Goal: Check status: Check status

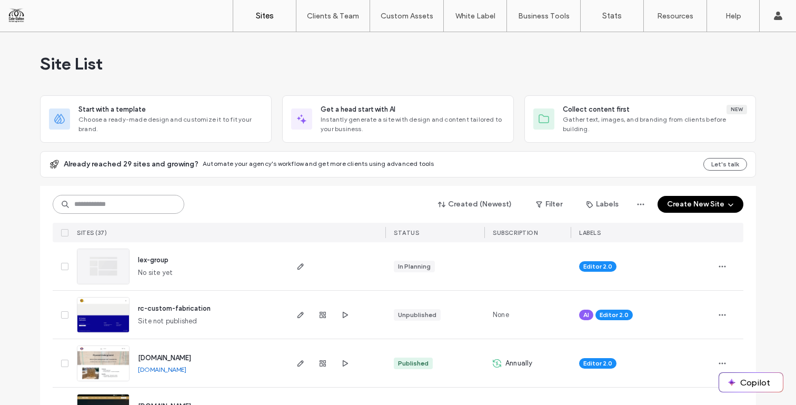
click at [121, 205] on input at bounding box center [119, 204] width 132 height 19
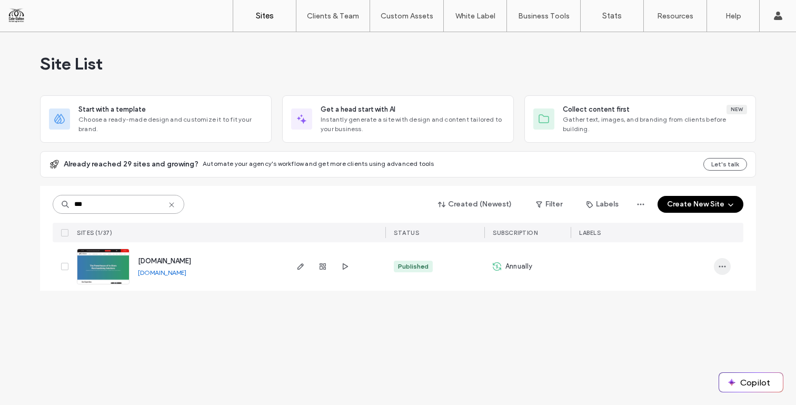
type input "***"
click at [717, 264] on span "button" at bounding box center [722, 266] width 17 height 17
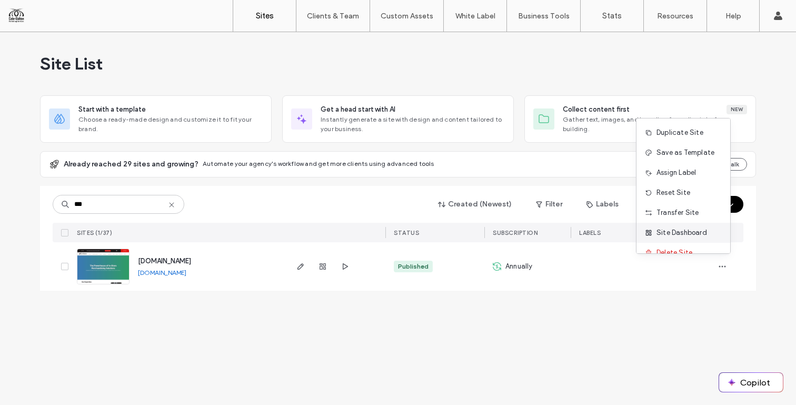
click at [696, 236] on span "Site Dashboard" at bounding box center [681, 232] width 51 height 11
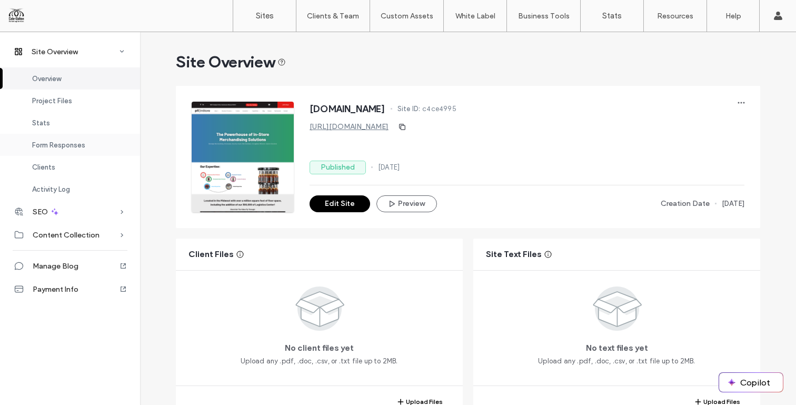
click at [73, 141] on span "Form Responses" at bounding box center [58, 145] width 53 height 8
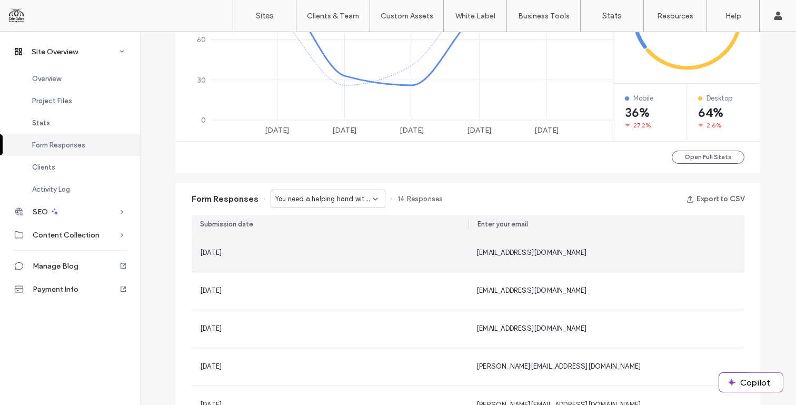
scroll to position [527, 0]
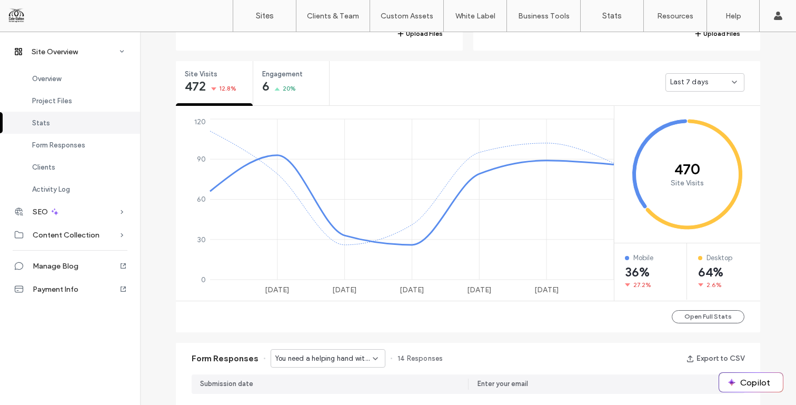
scroll to position [370, 0]
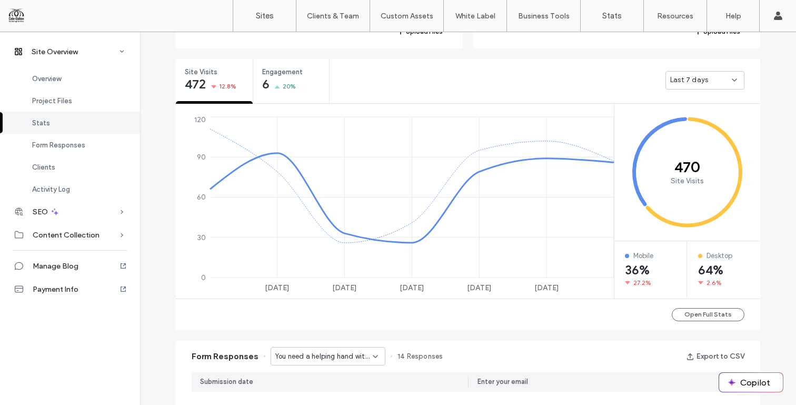
click at [734, 78] on icon at bounding box center [734, 80] width 8 height 8
click at [699, 136] on span "Last 30 days" at bounding box center [687, 136] width 42 height 11
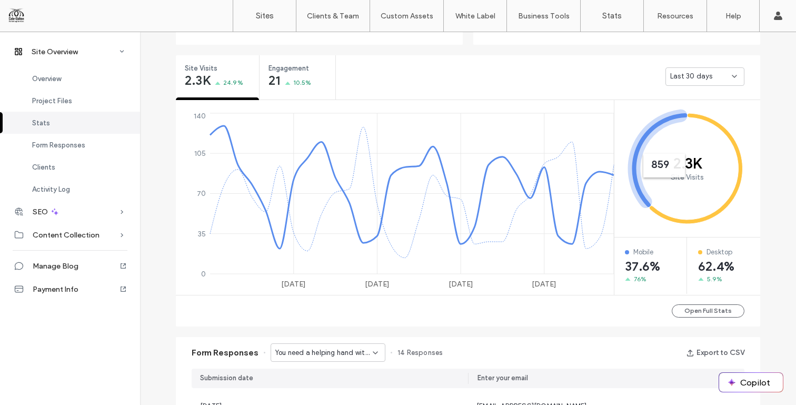
scroll to position [352, 0]
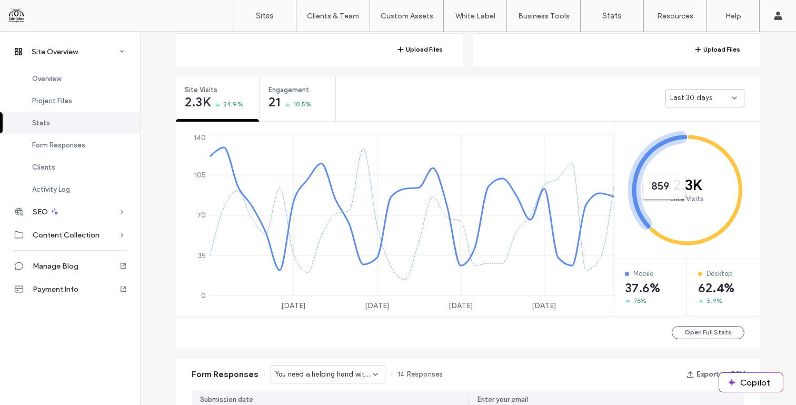
click at [721, 94] on div "Last 30 days" at bounding box center [701, 98] width 62 height 11
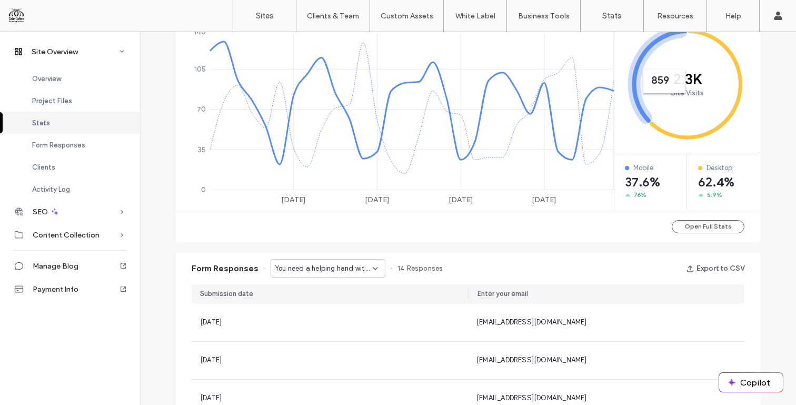
scroll to position [464, 0]
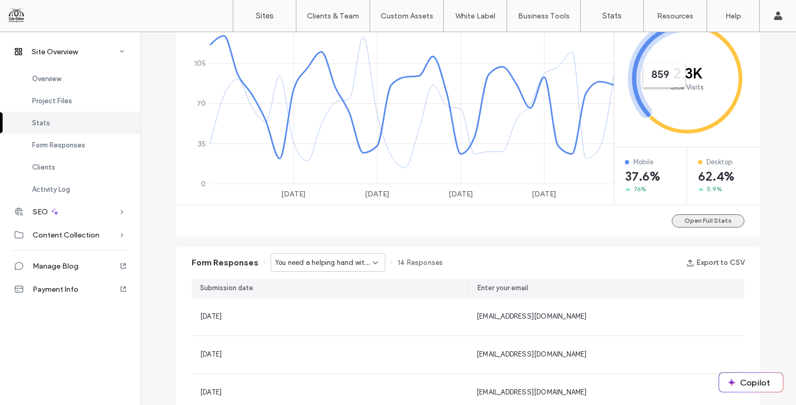
click at [699, 217] on button "Open Full Stats" at bounding box center [708, 220] width 73 height 13
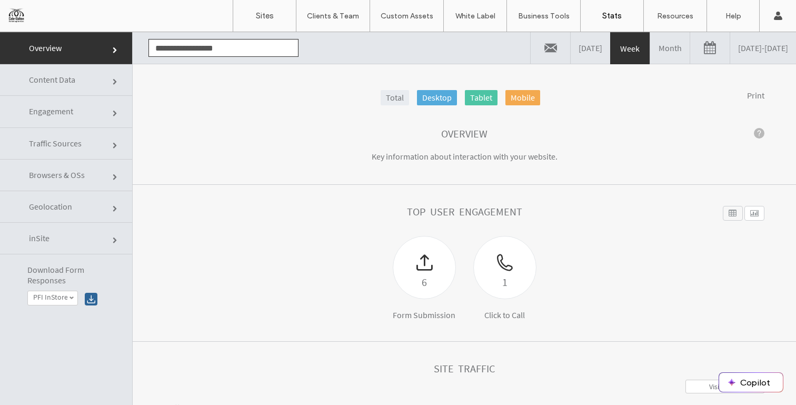
click link
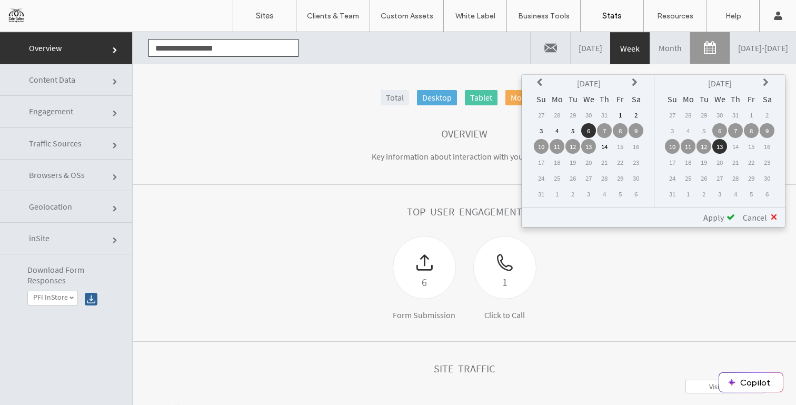
click at [539, 83] on icon at bounding box center [541, 82] width 8 height 8
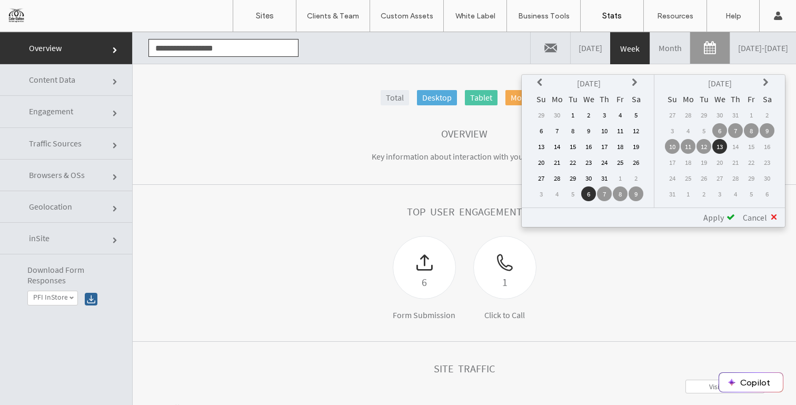
click at [539, 83] on icon at bounding box center [541, 82] width 8 height 8
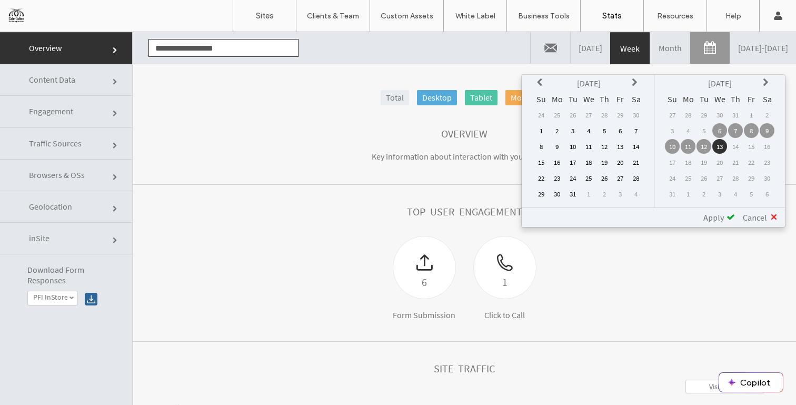
click at [539, 83] on icon at bounding box center [541, 82] width 8 height 8
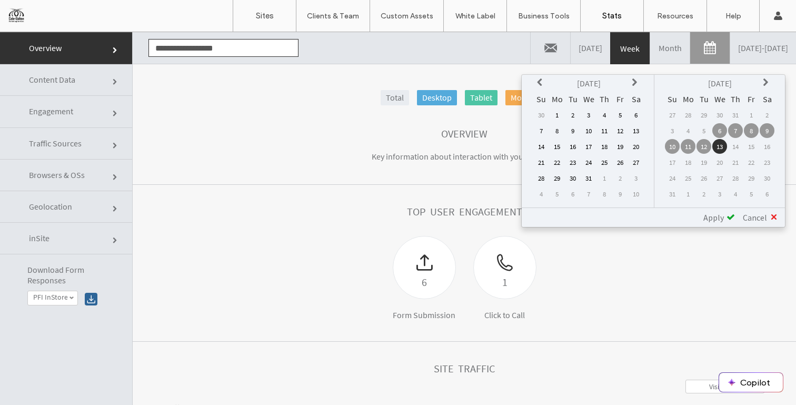
click at [539, 83] on icon at bounding box center [541, 82] width 8 height 8
click at [556, 113] on td "1" at bounding box center [557, 114] width 15 height 15
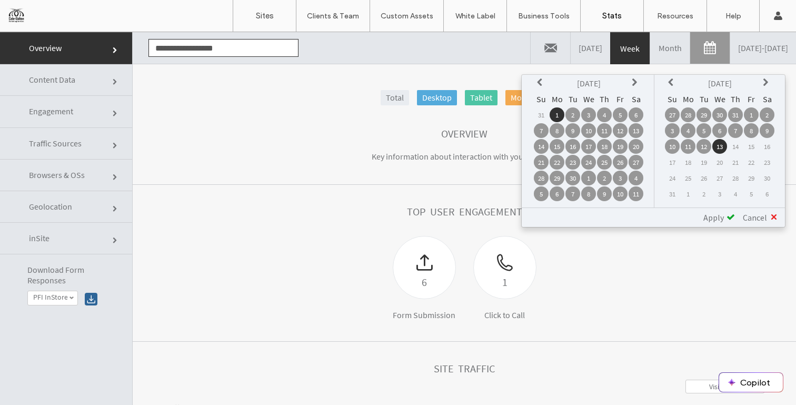
click at [716, 217] on span "Apply" at bounding box center [713, 217] width 21 height 11
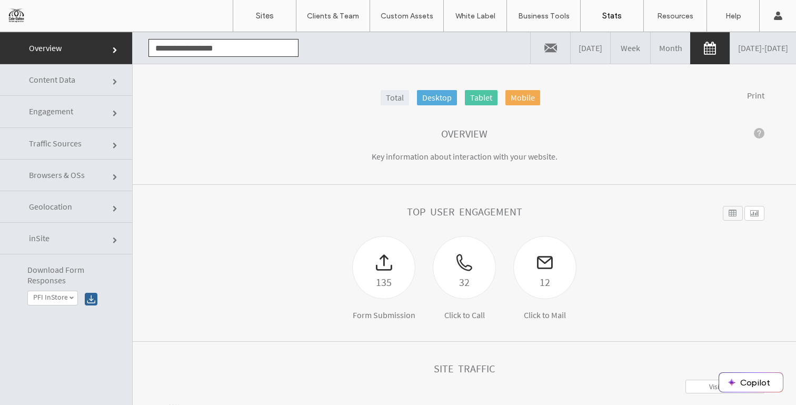
click link
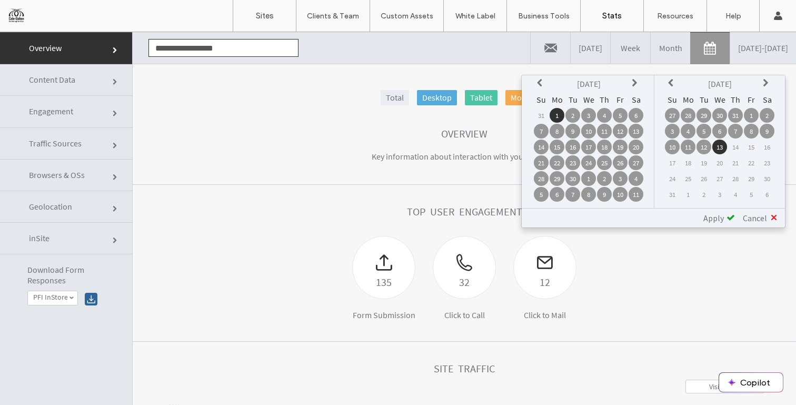
click at [635, 84] on icon at bounding box center [636, 83] width 8 height 8
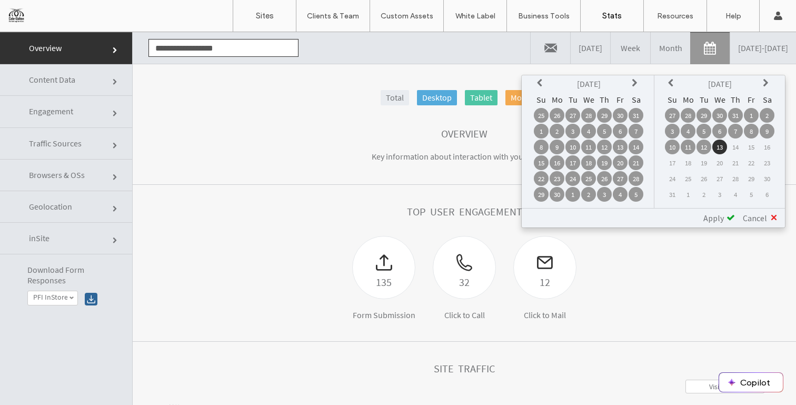
click at [635, 84] on icon at bounding box center [636, 83] width 8 height 8
click at [620, 113] on td "1" at bounding box center [620, 115] width 15 height 15
click at [723, 220] on span "Apply" at bounding box center [713, 218] width 21 height 11
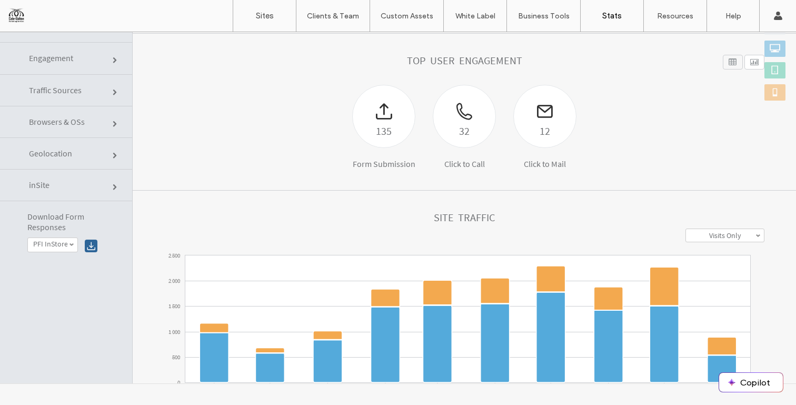
scroll to position [102, 0]
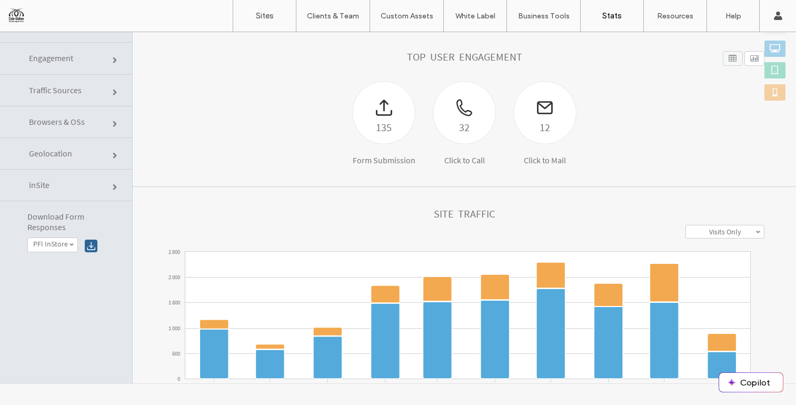
click at [709, 235] on label "Visits Only" at bounding box center [725, 231] width 32 height 9
click at [705, 268] on label "Visits + Views" at bounding box center [725, 270] width 40 height 9
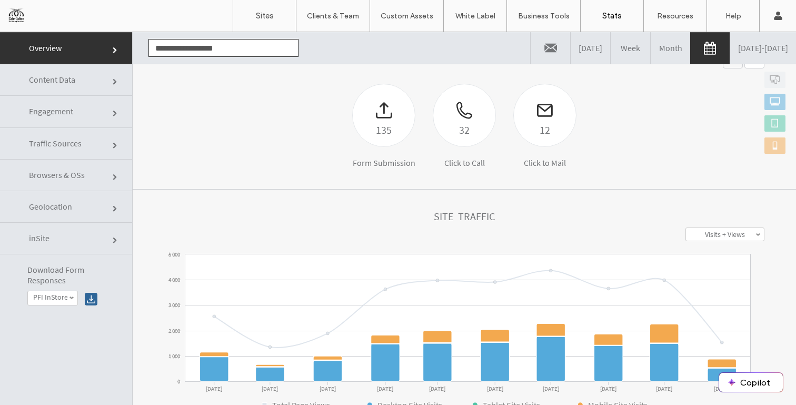
scroll to position [155, 0]
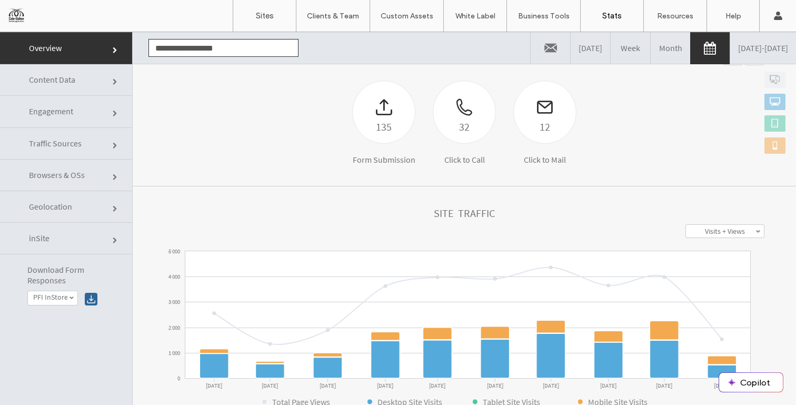
click div
click at [71, 295] on link "PFI InStore Employment Application" at bounding box center [52, 298] width 49 height 14
click at [62, 315] on label "PFI InStore Employment Application" at bounding box center [65, 320] width 65 height 26
click div
click at [372, 110] on div at bounding box center [384, 99] width 62 height 37
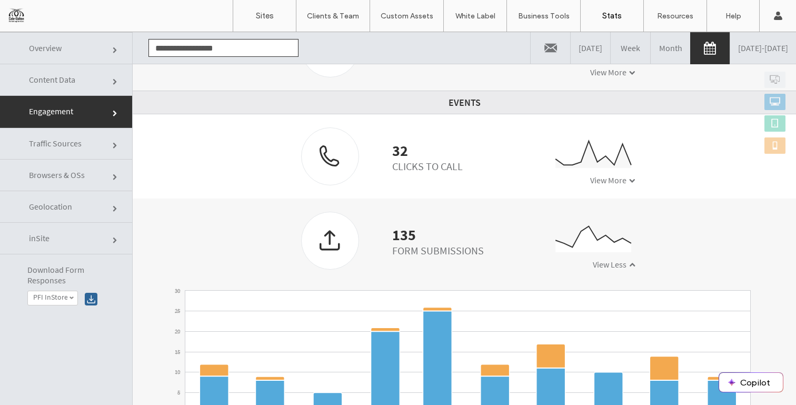
scroll to position [287, 0]
click at [316, 239] on div at bounding box center [330, 239] width 57 height 56
click at [398, 234] on div "135" at bounding box center [438, 233] width 92 height 11
click at [324, 248] on div at bounding box center [330, 239] width 57 height 56
click at [73, 297] on span at bounding box center [71, 297] width 5 height 5
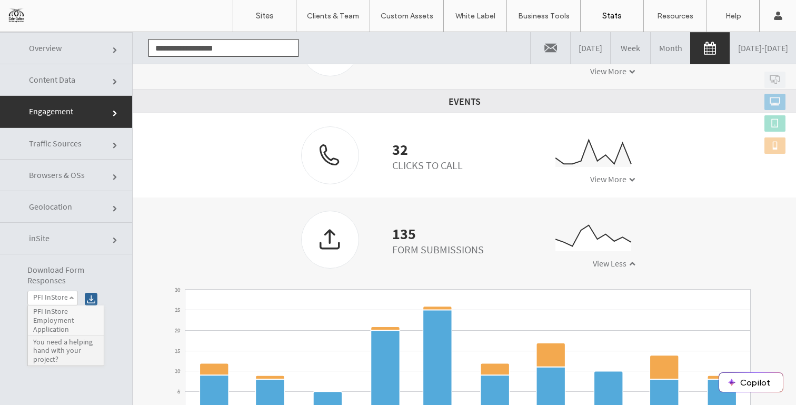
click at [58, 352] on label "You need a helping hand with your project?" at bounding box center [65, 350] width 65 height 26
click div
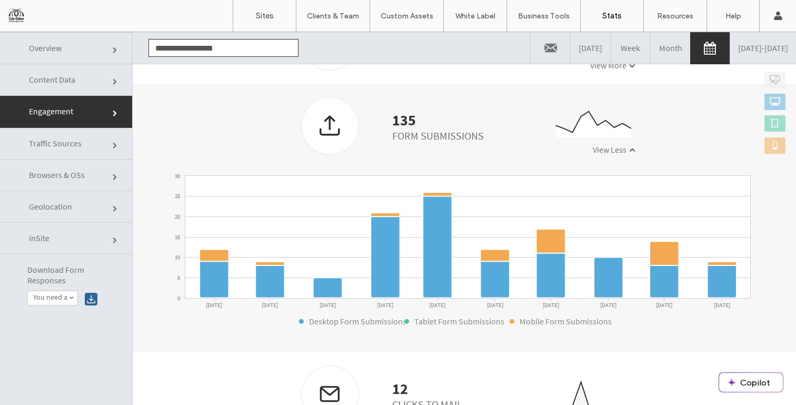
scroll to position [53, 0]
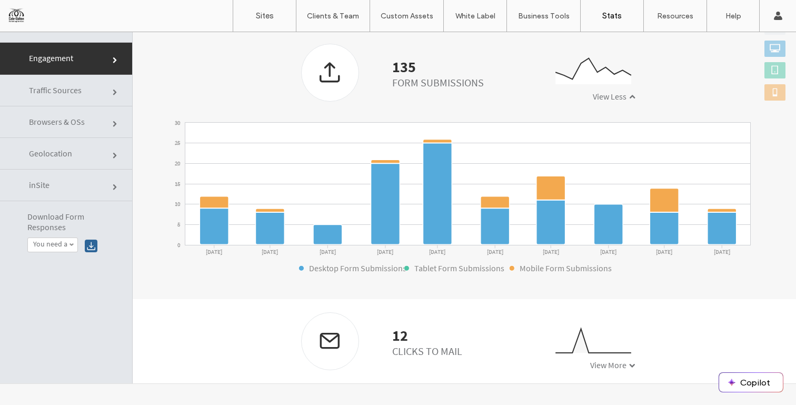
click at [325, 346] on div at bounding box center [330, 341] width 57 height 56
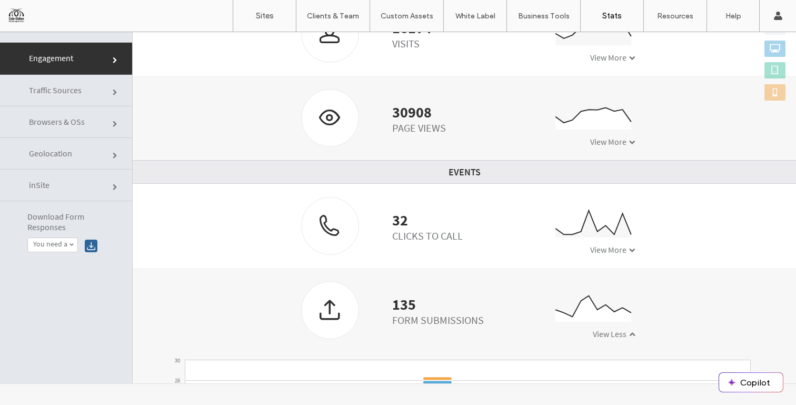
scroll to position [0, 0]
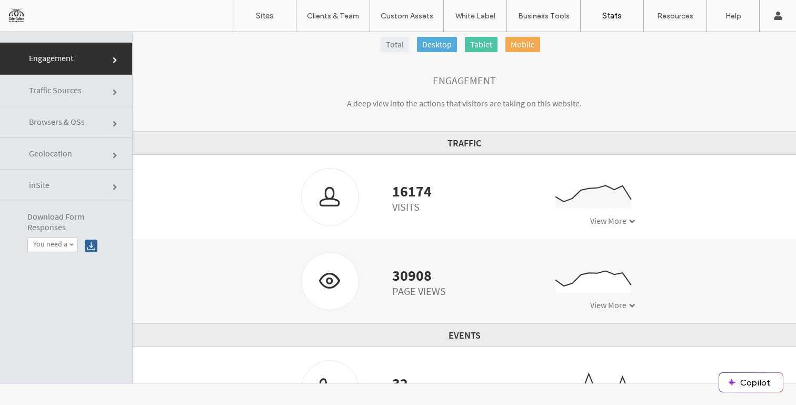
click at [603, 6] on link "Stats" at bounding box center [612, 16] width 63 height 32
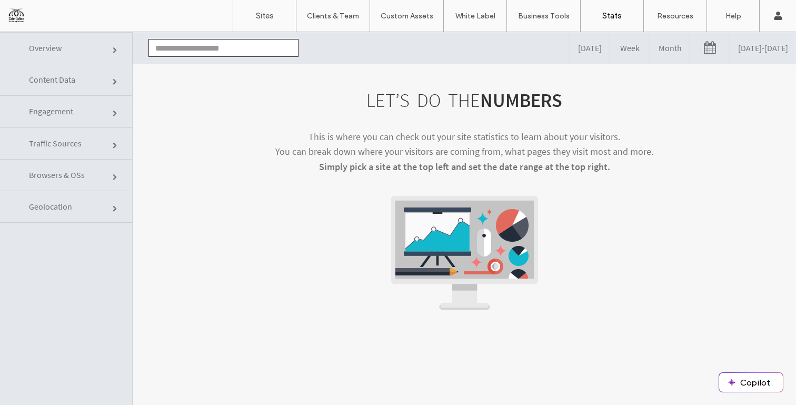
click at [113, 115] on span "Engagement" at bounding box center [116, 114] width 6 height 6
click link "Engagement"
click link "Content Data"
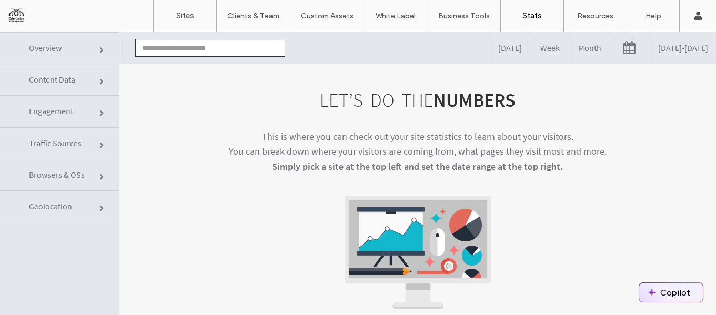
click at [658, 287] on button "Copilot" at bounding box center [672, 292] width 64 height 19
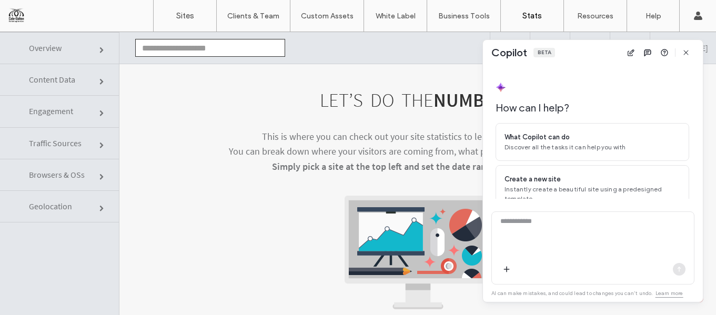
scroll to position [78, 0]
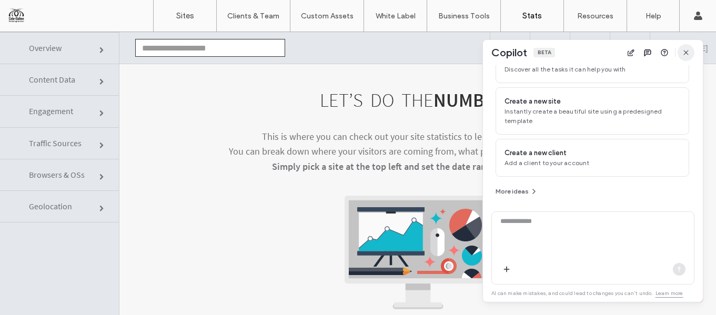
click at [686, 53] on use "button" at bounding box center [686, 52] width 5 height 5
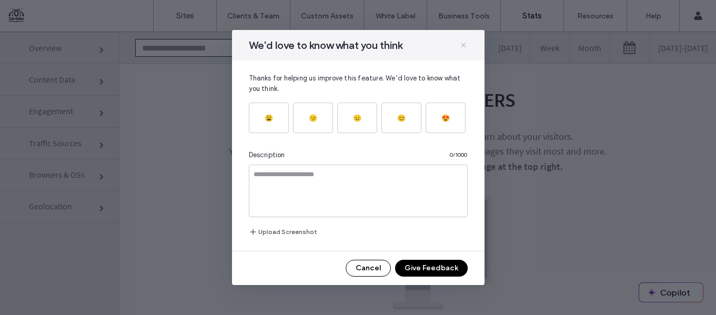
click at [460, 42] on icon at bounding box center [464, 45] width 8 height 8
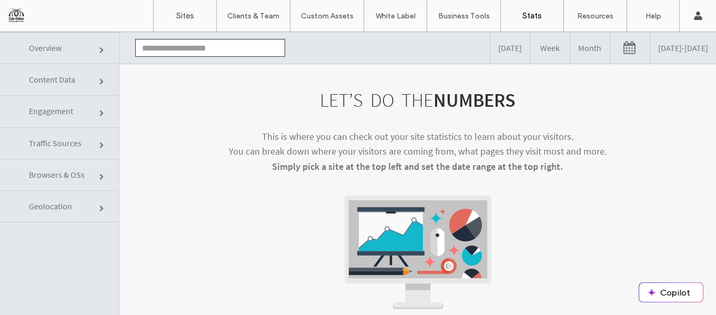
click at [99, 116] on span "Engagement" at bounding box center [102, 114] width 6 height 6
click link "Engagement"
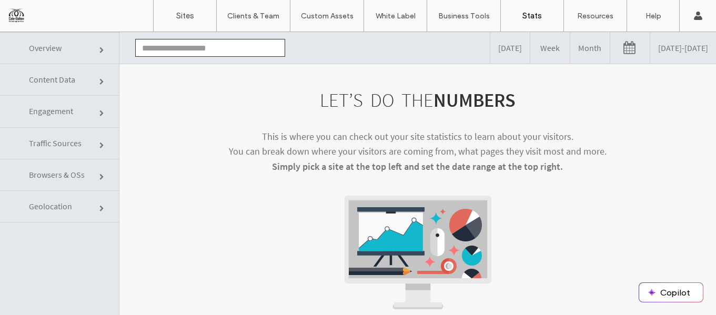
click link "Engagement"
click input "text"
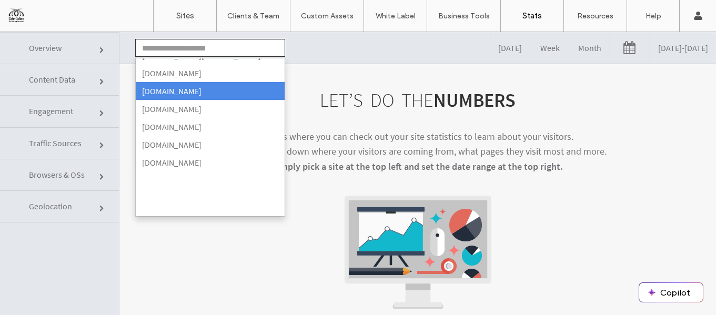
scroll to position [172, 0]
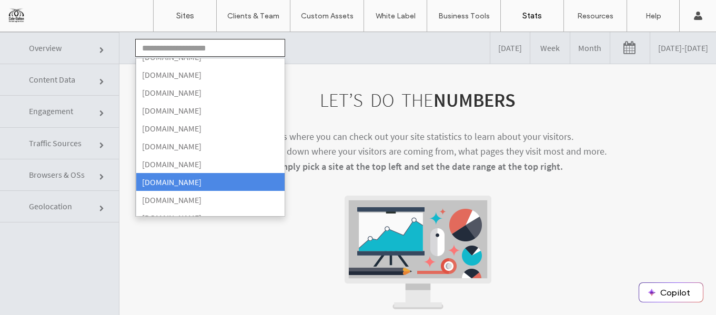
click at [175, 181] on li "[DOMAIN_NAME]" at bounding box center [210, 182] width 149 height 18
type input "**********"
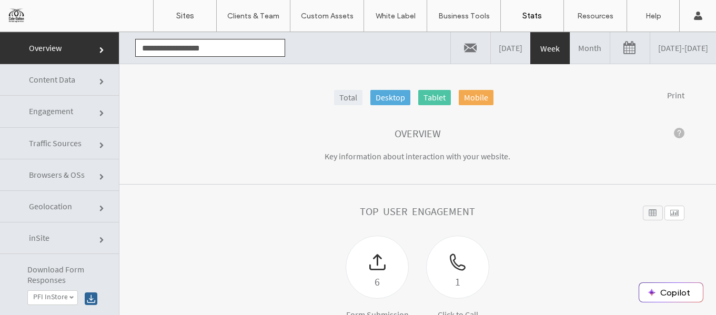
click link
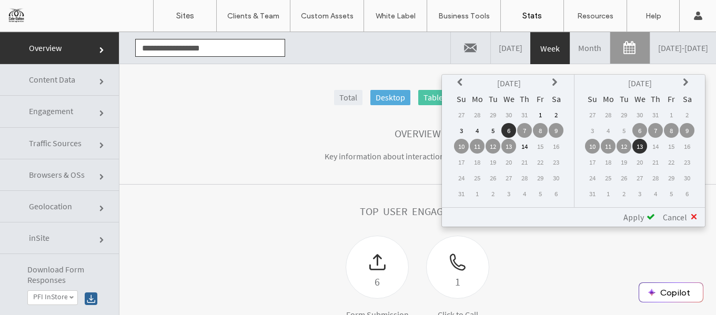
click at [457, 78] on th at bounding box center [461, 83] width 15 height 15
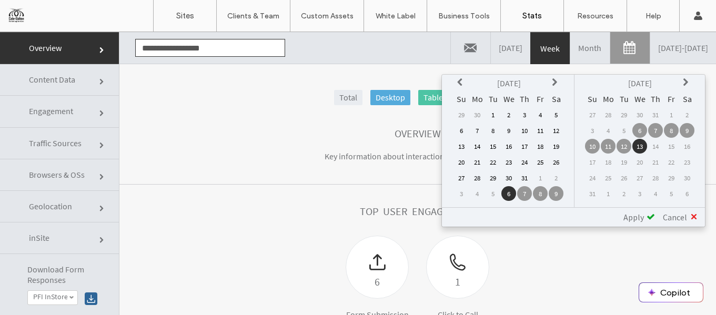
click at [457, 78] on th at bounding box center [461, 83] width 15 height 15
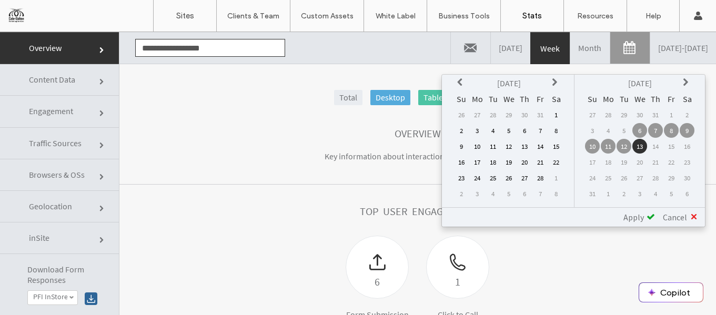
click at [457, 78] on th at bounding box center [461, 83] width 15 height 15
click at [538, 111] on td "1" at bounding box center [540, 114] width 15 height 15
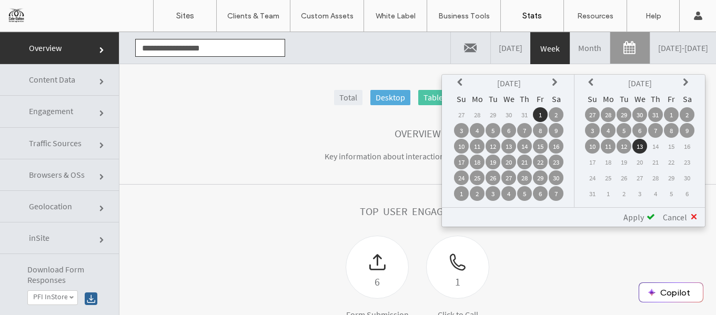
click at [643, 215] on span "Apply" at bounding box center [634, 217] width 21 height 11
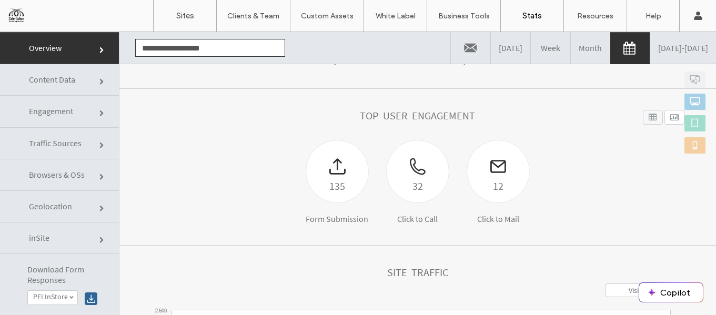
scroll to position [82, 0]
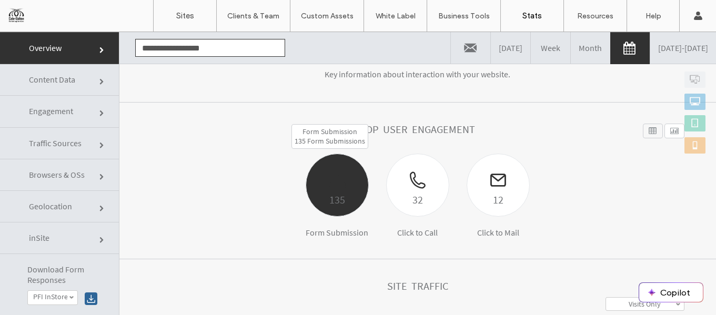
click at [348, 179] on div at bounding box center [337, 172] width 62 height 37
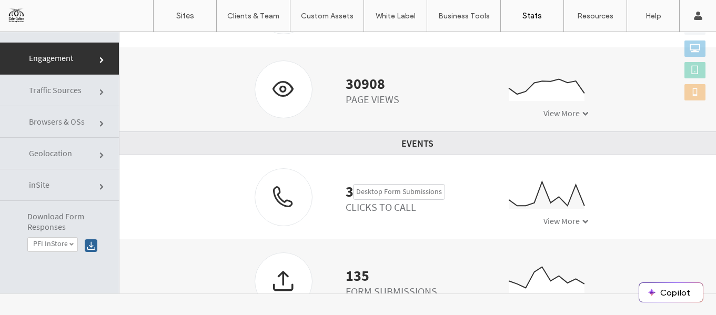
scroll to position [0, 0]
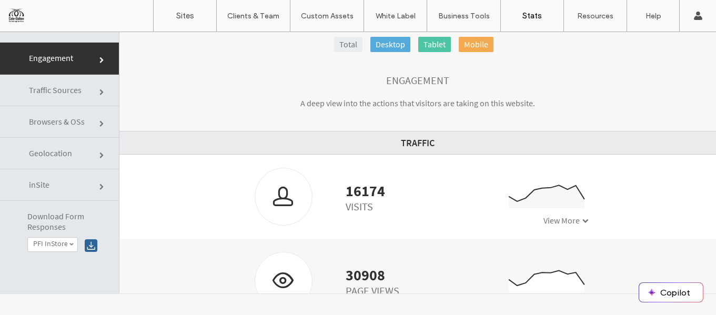
click at [69, 243] on span at bounding box center [71, 244] width 5 height 5
click at [58, 291] on label "You need a helping hand with your project?" at bounding box center [65, 297] width 65 height 26
click div
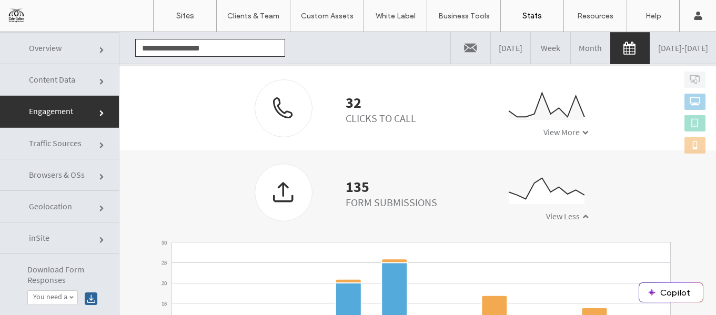
scroll to position [332, 0]
click at [368, 186] on div "135" at bounding box center [392, 188] width 92 height 11
click at [526, 190] on icon at bounding box center [547, 193] width 76 height 26
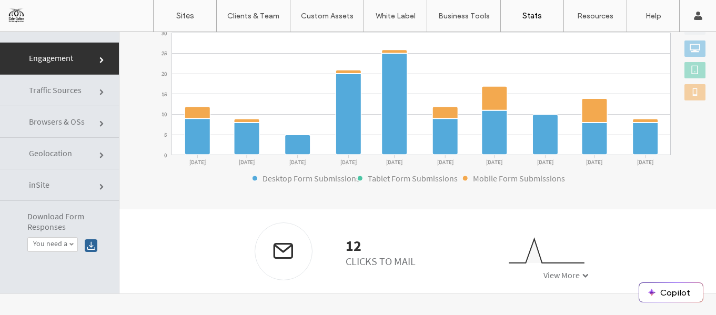
scroll to position [52, 0]
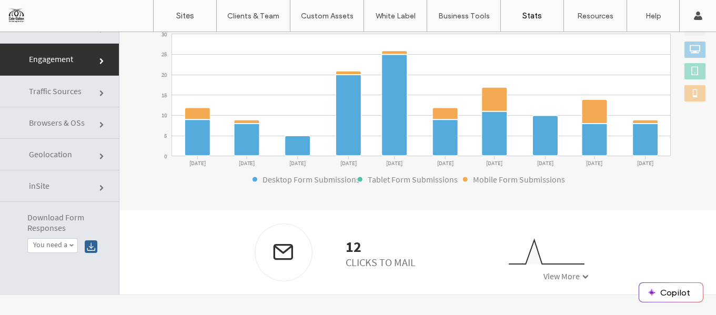
click link "inSite"
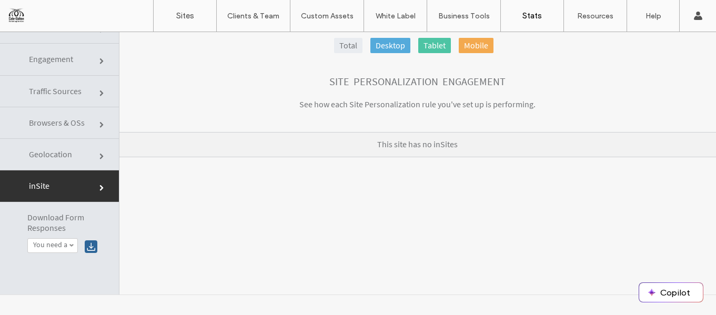
click link "Geolocation"
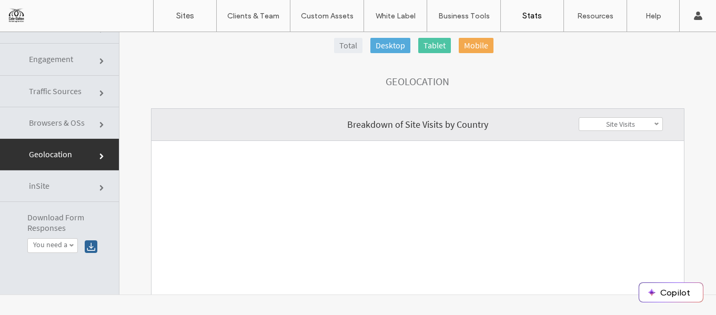
click link "Browsers & OSs"
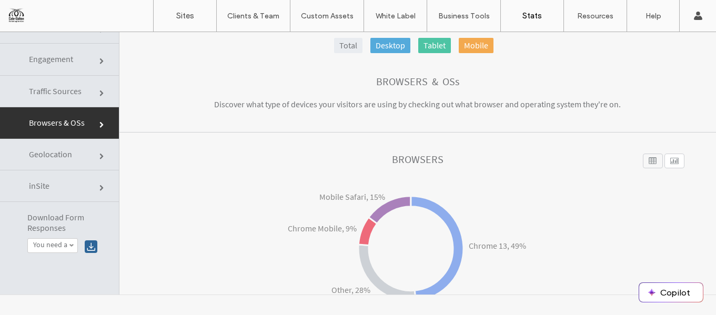
click at [99, 92] on span "Traffic Sources" at bounding box center [102, 94] width 6 height 6
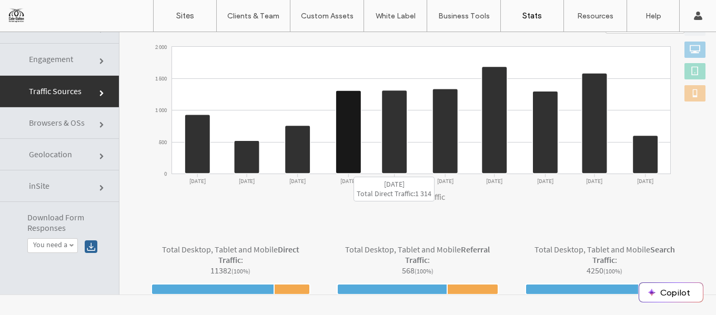
scroll to position [167, 0]
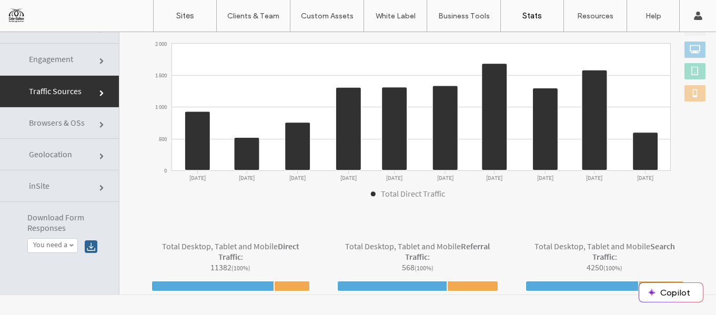
click at [99, 63] on span "Engagement" at bounding box center [102, 61] width 6 height 6
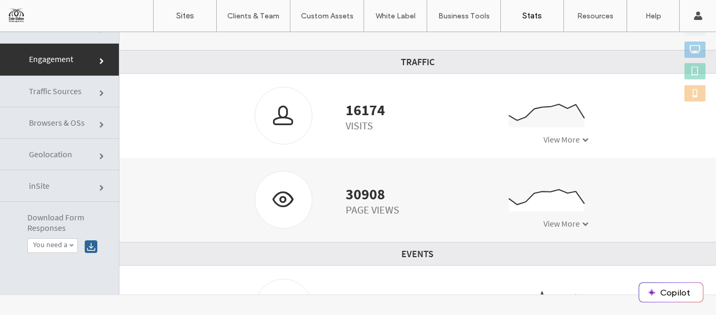
scroll to position [0, 0]
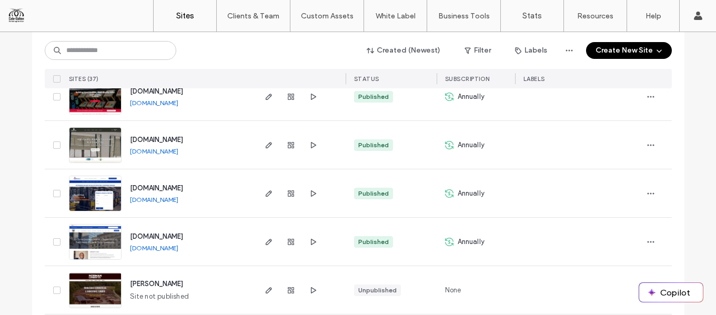
scroll to position [754, 0]
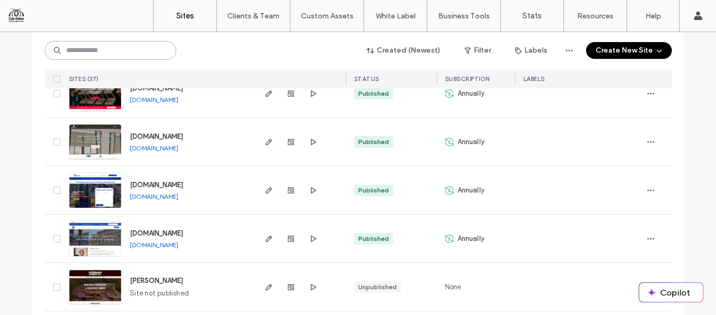
click at [107, 57] on input at bounding box center [111, 50] width 132 height 19
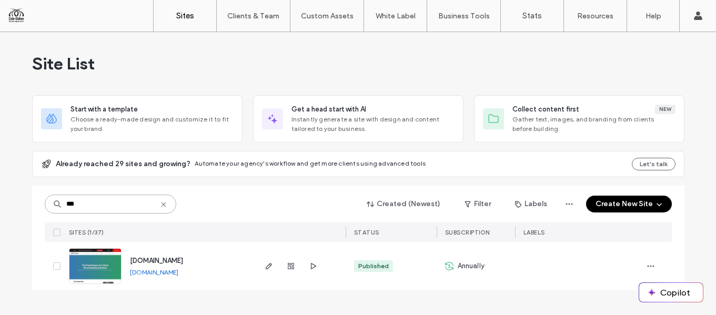
scroll to position [0, 0]
type input "***"
click at [650, 265] on icon "button" at bounding box center [651, 266] width 8 height 8
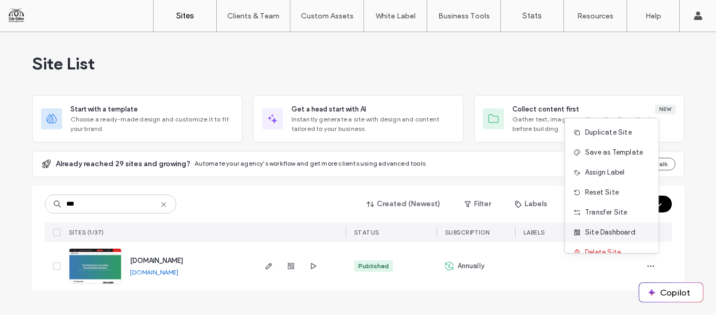
click at [605, 226] on div "Site Dashboard" at bounding box center [612, 233] width 94 height 20
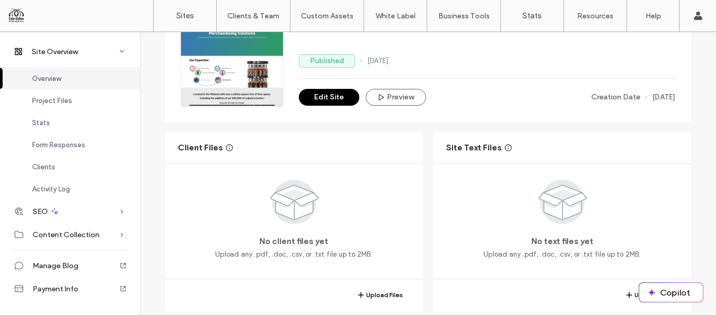
scroll to position [113, 0]
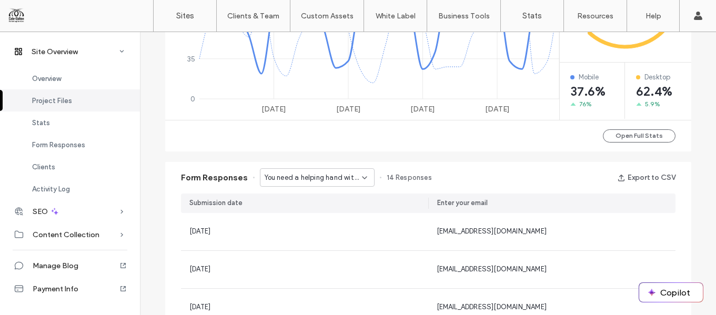
scroll to position [544, 0]
click at [353, 179] on span "You need a helping hand with your project? - Header/Footer" at bounding box center [313, 178] width 97 height 11
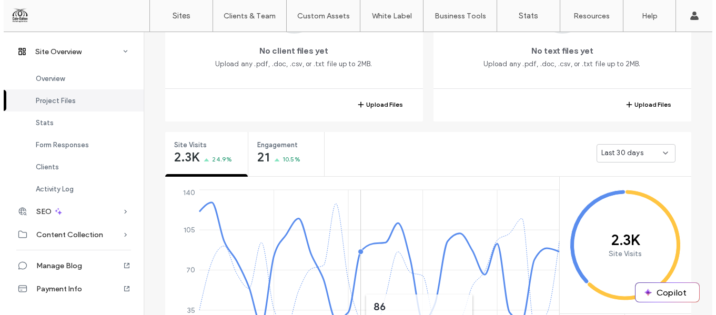
scroll to position [291, 0]
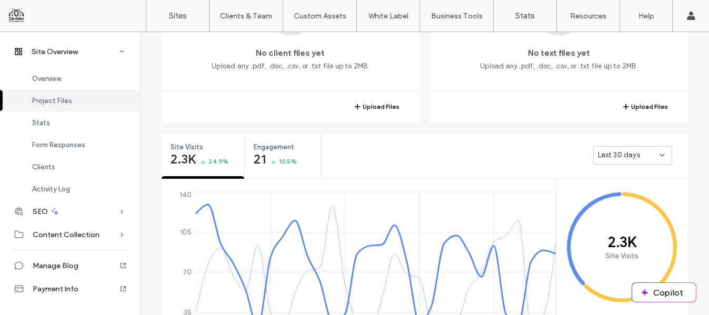
click at [662, 150] on div "Last 30 days" at bounding box center [632, 155] width 79 height 18
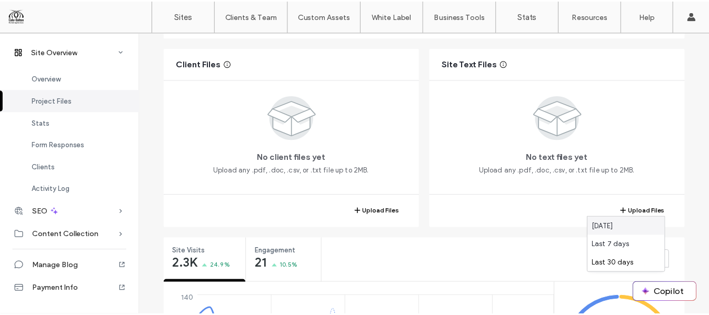
scroll to position [0, 0]
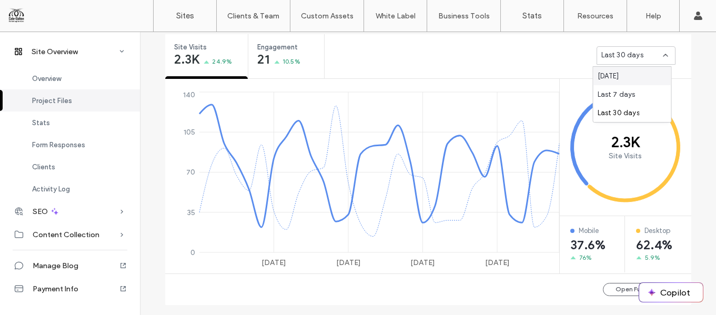
scroll to position [391, 0]
click at [477, 89] on icon "21 Jul 27 Jul 2 Aug 8 Aug 0 35 70 105 140" at bounding box center [363, 180] width 397 height 182
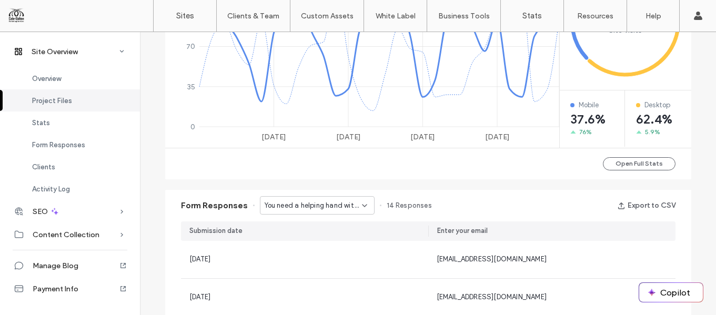
scroll to position [527, 0]
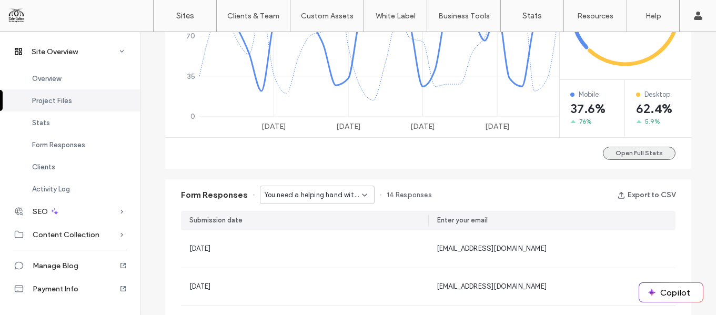
click at [639, 148] on button "Open Full Stats" at bounding box center [639, 153] width 73 height 13
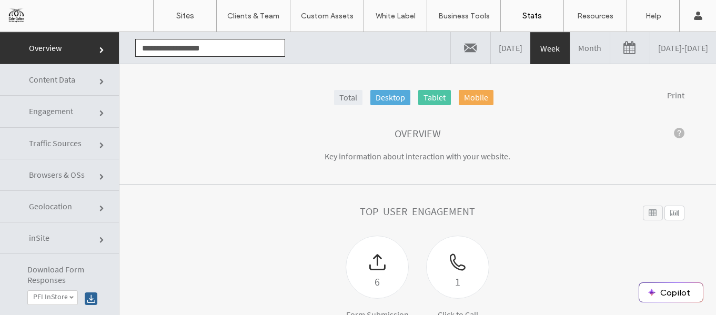
click div
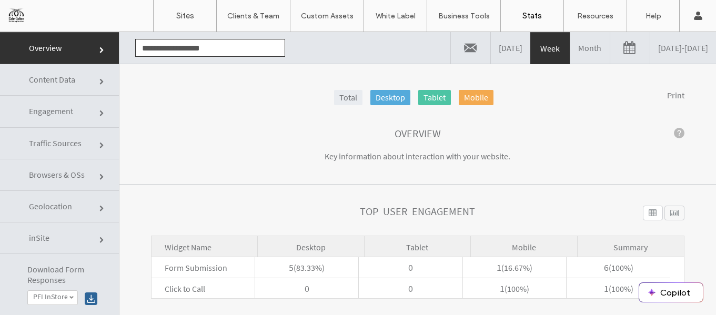
click link
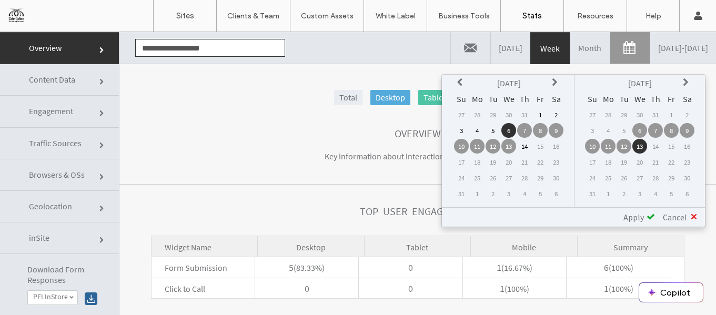
click at [461, 81] on icon at bounding box center [461, 82] width 8 height 8
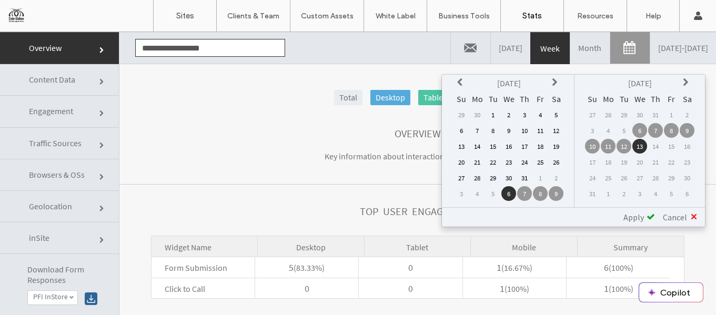
click at [461, 81] on icon at bounding box center [461, 82] width 8 height 8
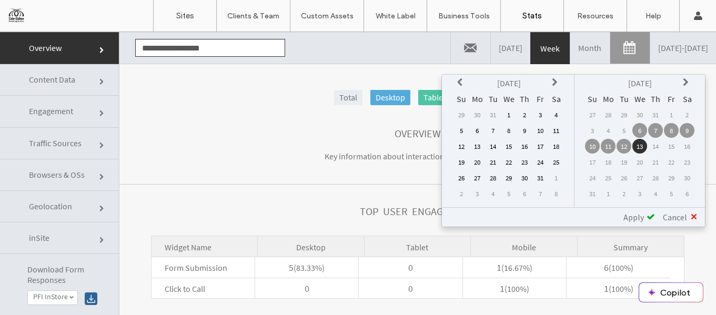
click at [461, 81] on icon at bounding box center [461, 82] width 8 height 8
click at [553, 79] on icon at bounding box center [556, 82] width 8 height 8
click at [543, 113] on td "1" at bounding box center [540, 114] width 15 height 15
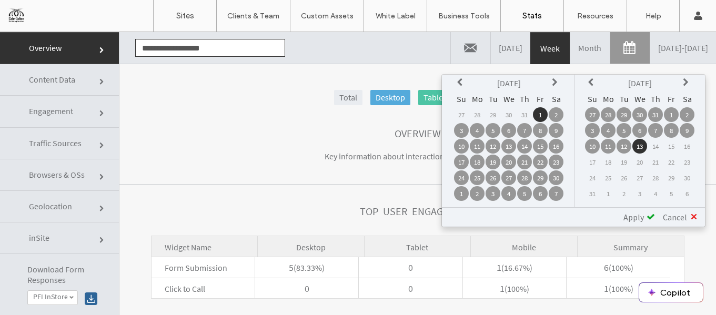
click at [642, 215] on span "Apply" at bounding box center [634, 217] width 21 height 11
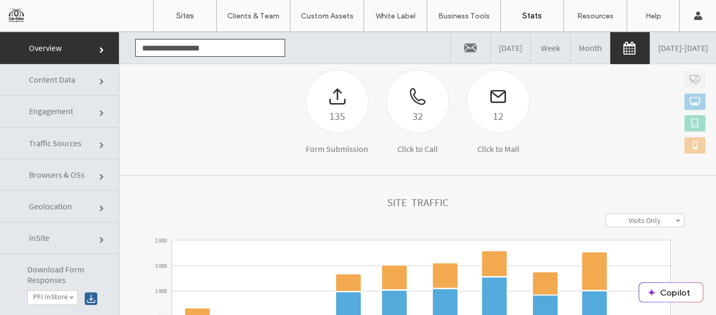
scroll to position [177, 0]
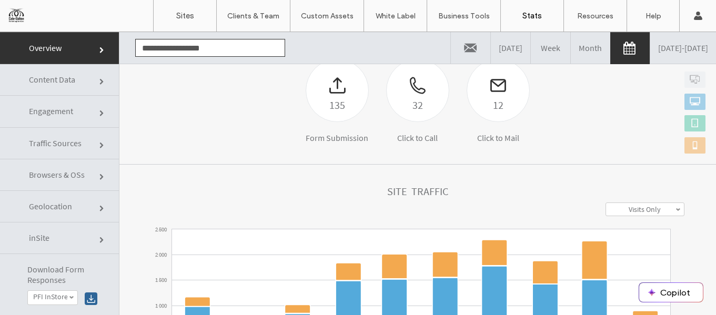
click at [606, 208] on link "Visits Only" at bounding box center [645, 209] width 78 height 13
click div "Site Traffic"
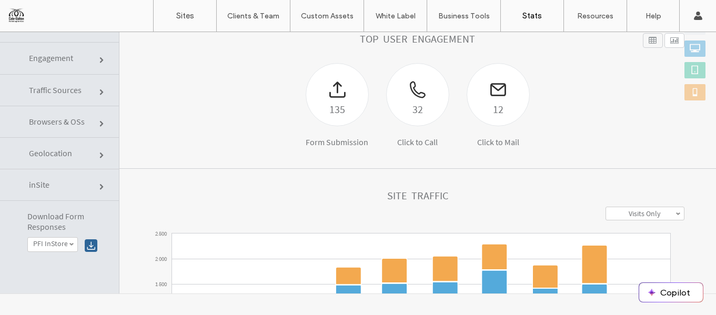
scroll to position [119, 0]
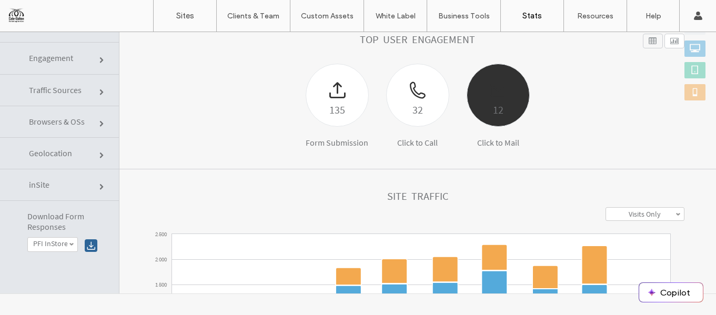
click at [497, 88] on div at bounding box center [498, 82] width 62 height 37
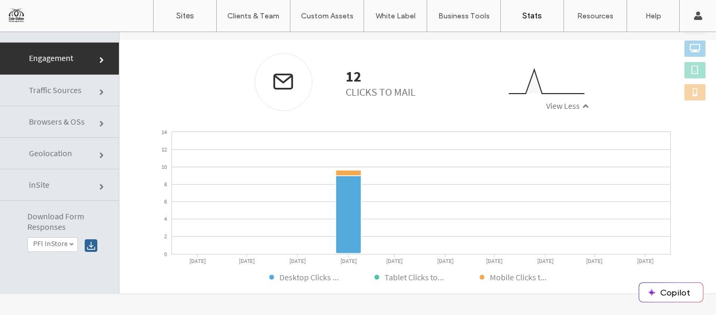
scroll to position [490, 0]
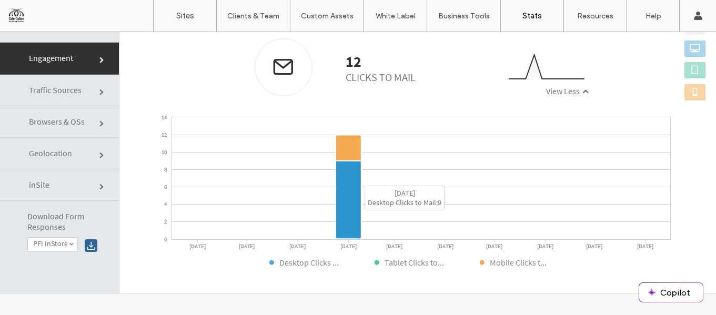
click at [347, 177] on icon at bounding box center [348, 200] width 25 height 78
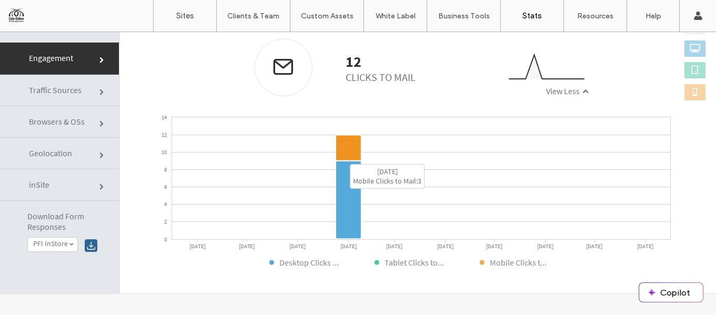
click at [344, 136] on icon at bounding box center [348, 148] width 25 height 26
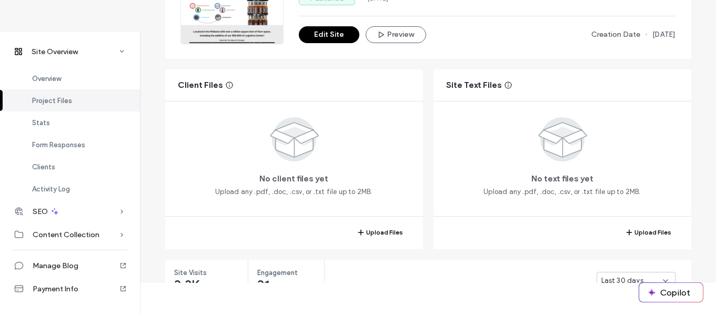
scroll to position [70, 0]
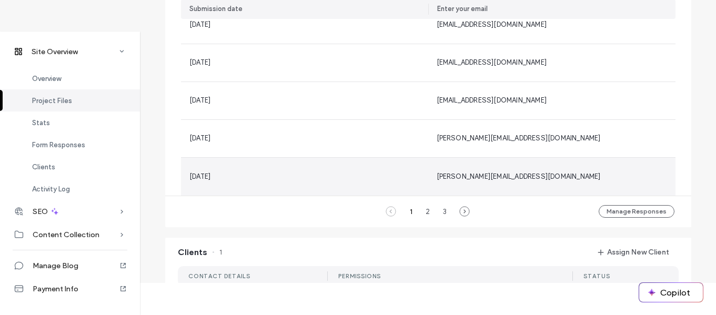
scroll to position [744, 0]
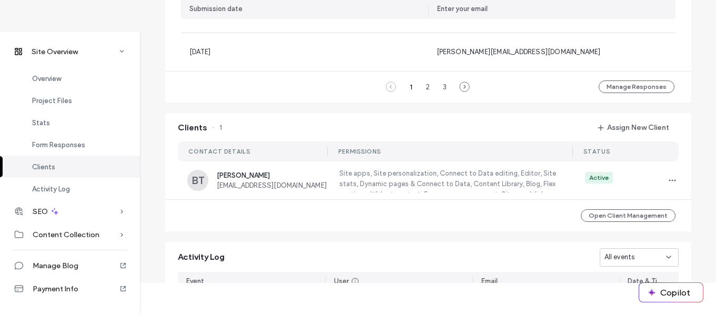
scroll to position [843, 0]
